Goal: Information Seeking & Learning: Check status

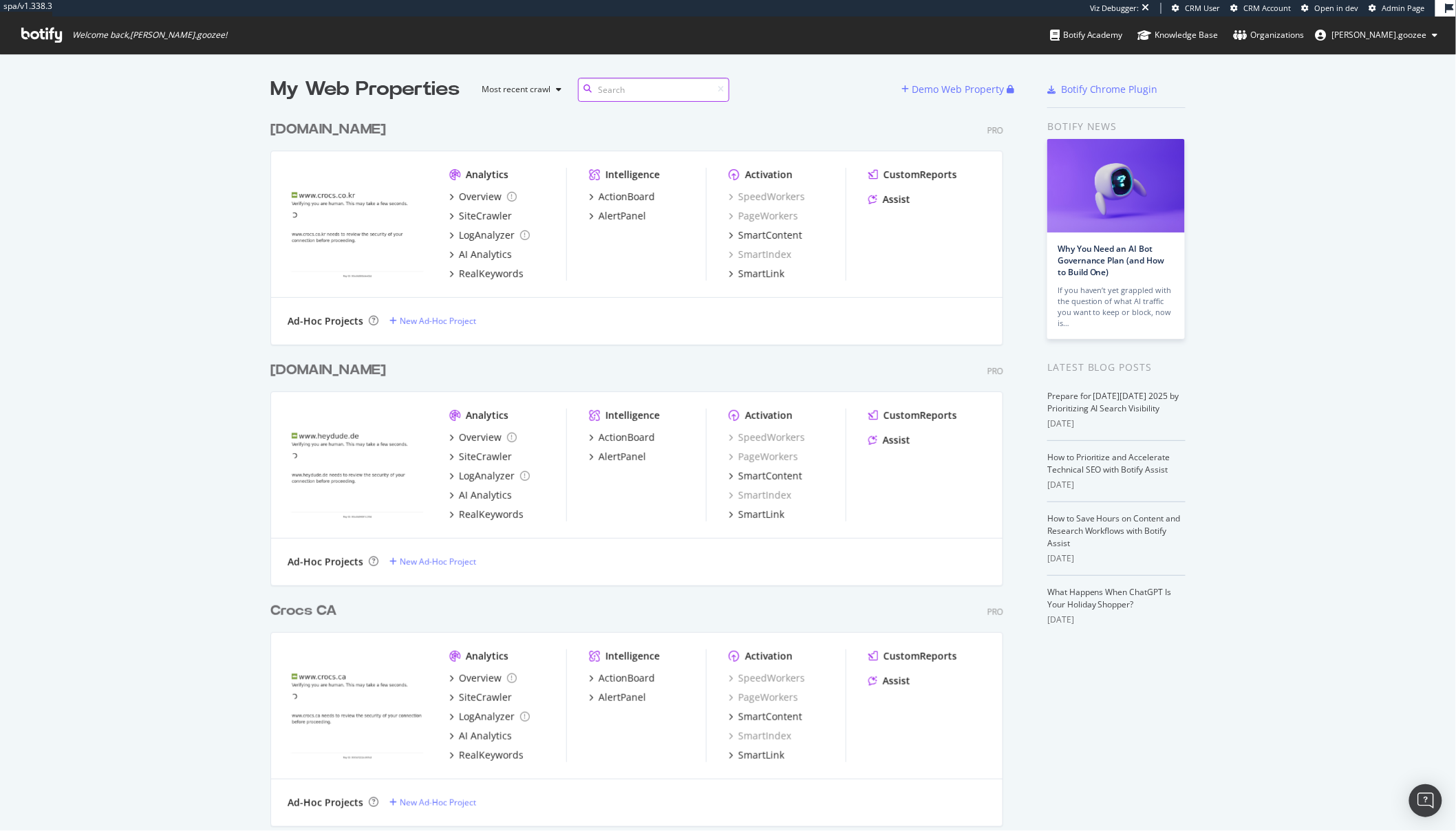
scroll to position [820, 1433]
